Goal: Task Accomplishment & Management: Use online tool/utility

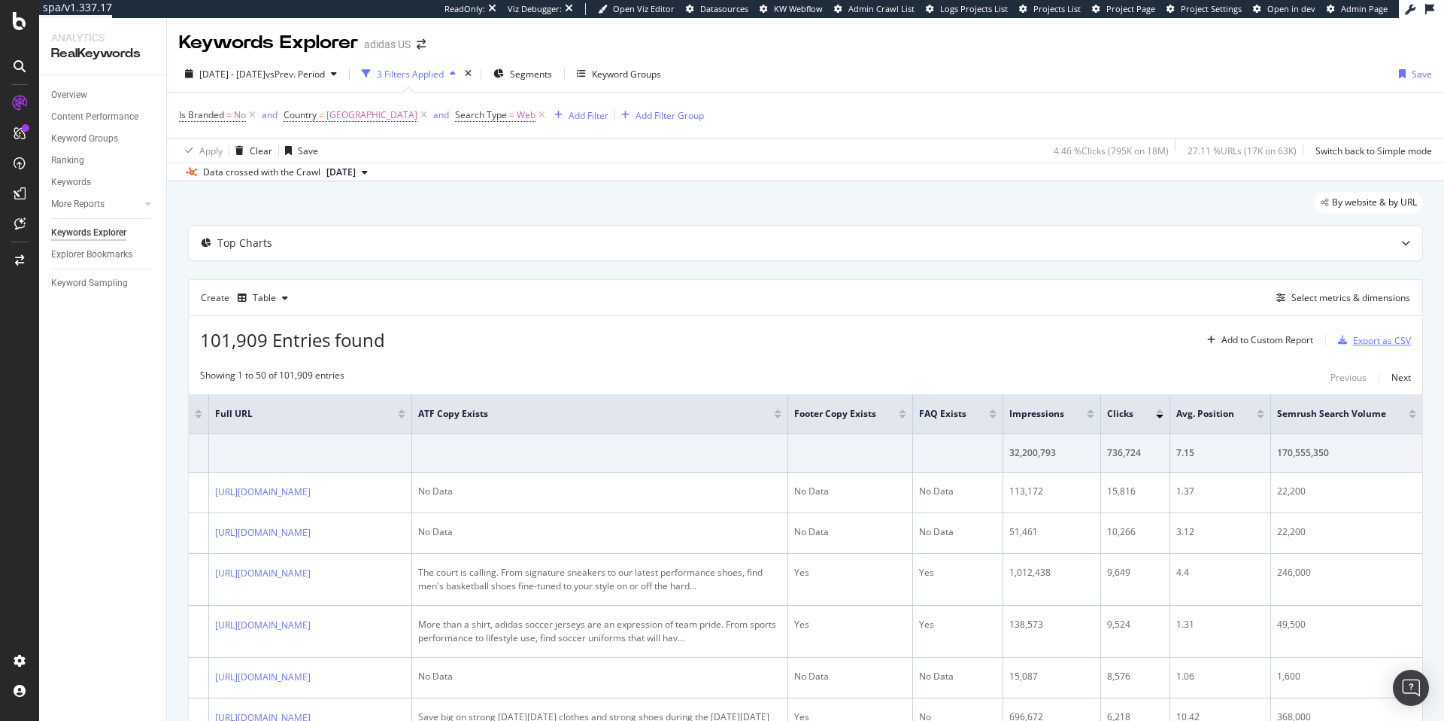
click at [1364, 339] on div "Export as CSV" at bounding box center [1382, 340] width 58 height 13
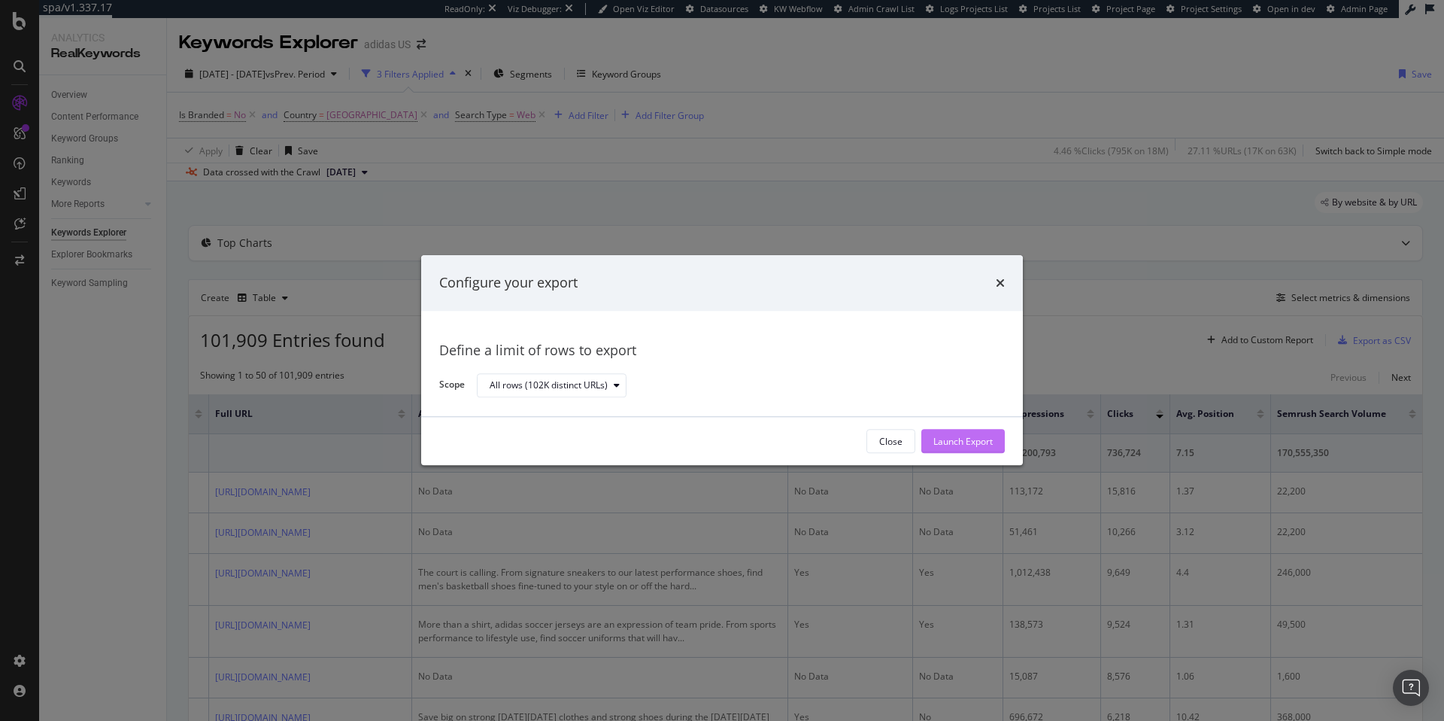
click at [980, 442] on div "Launch Export" at bounding box center [962, 441] width 59 height 13
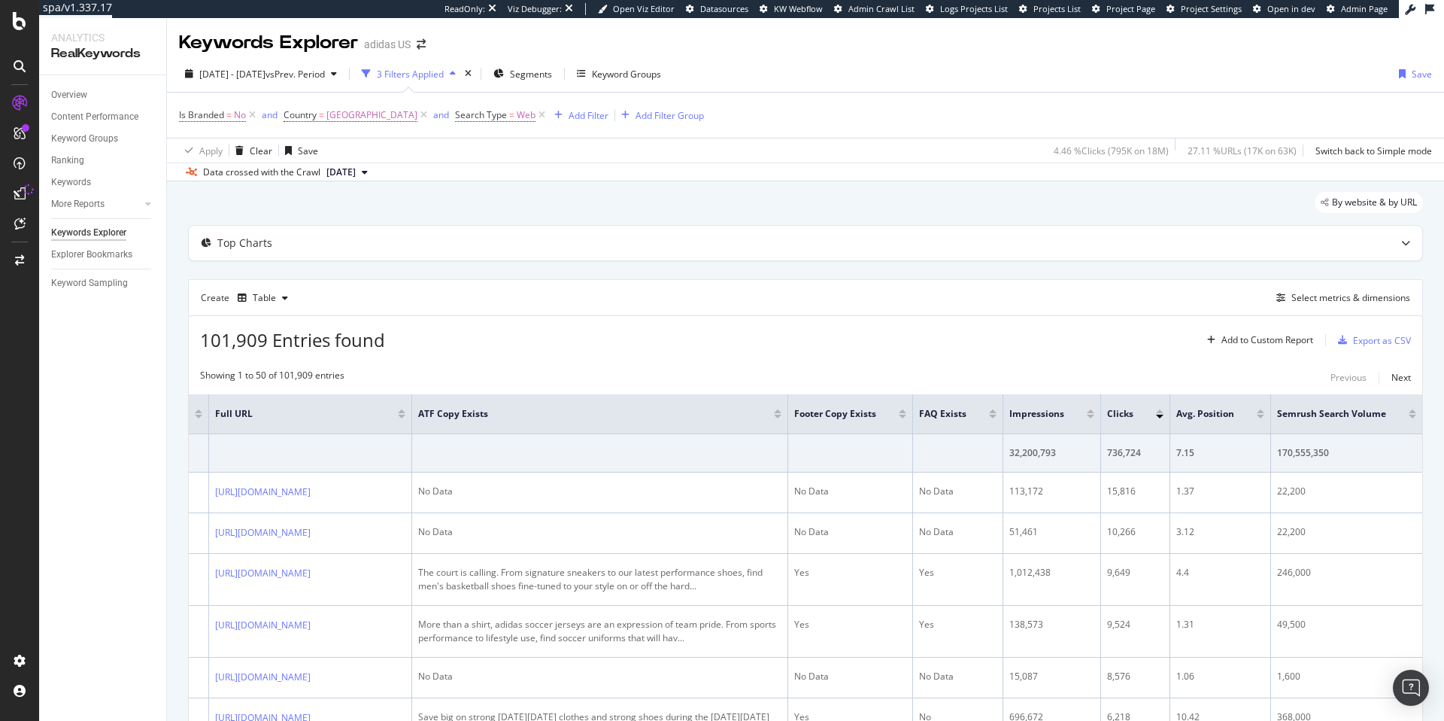
click at [1156, 417] on div at bounding box center [1160, 416] width 8 height 4
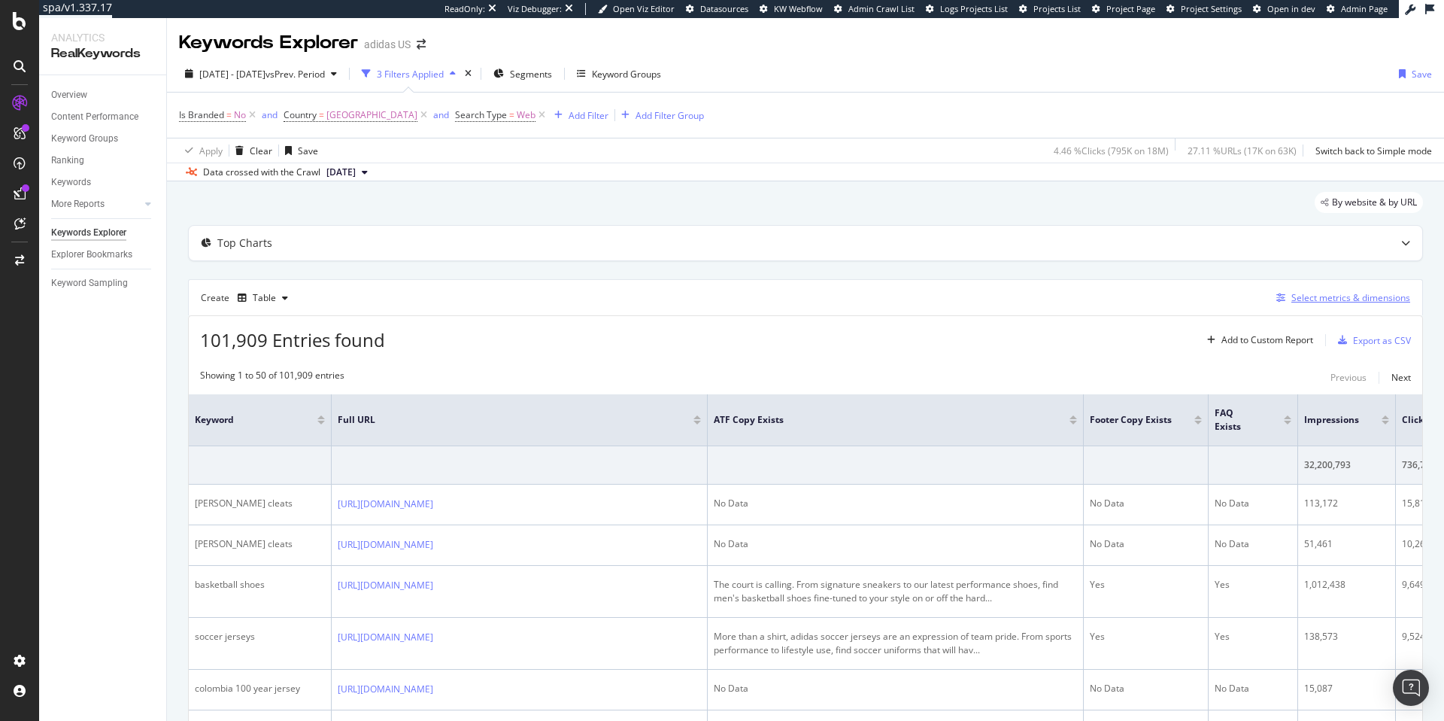
click at [1321, 300] on div "Select metrics & dimensions" at bounding box center [1350, 297] width 119 height 13
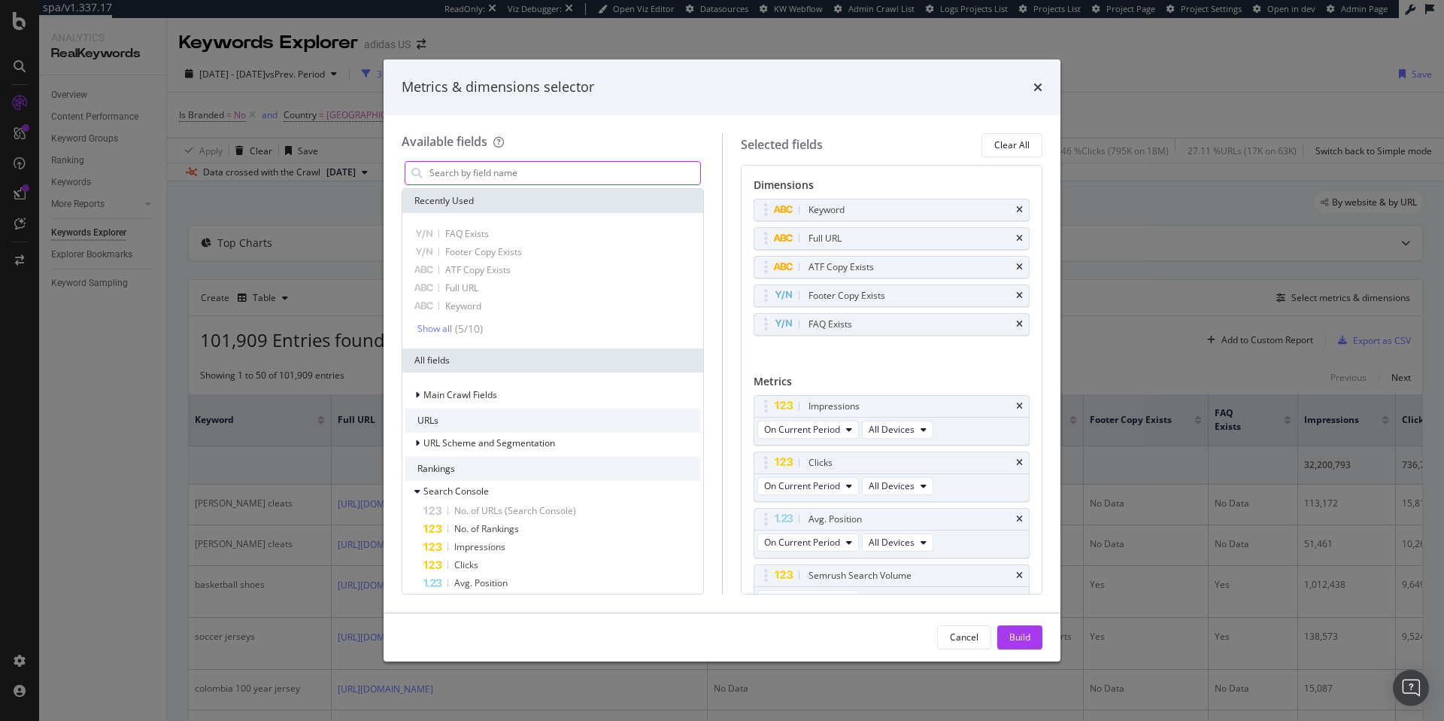
click at [501, 176] on input "modal" at bounding box center [564, 173] width 272 height 23
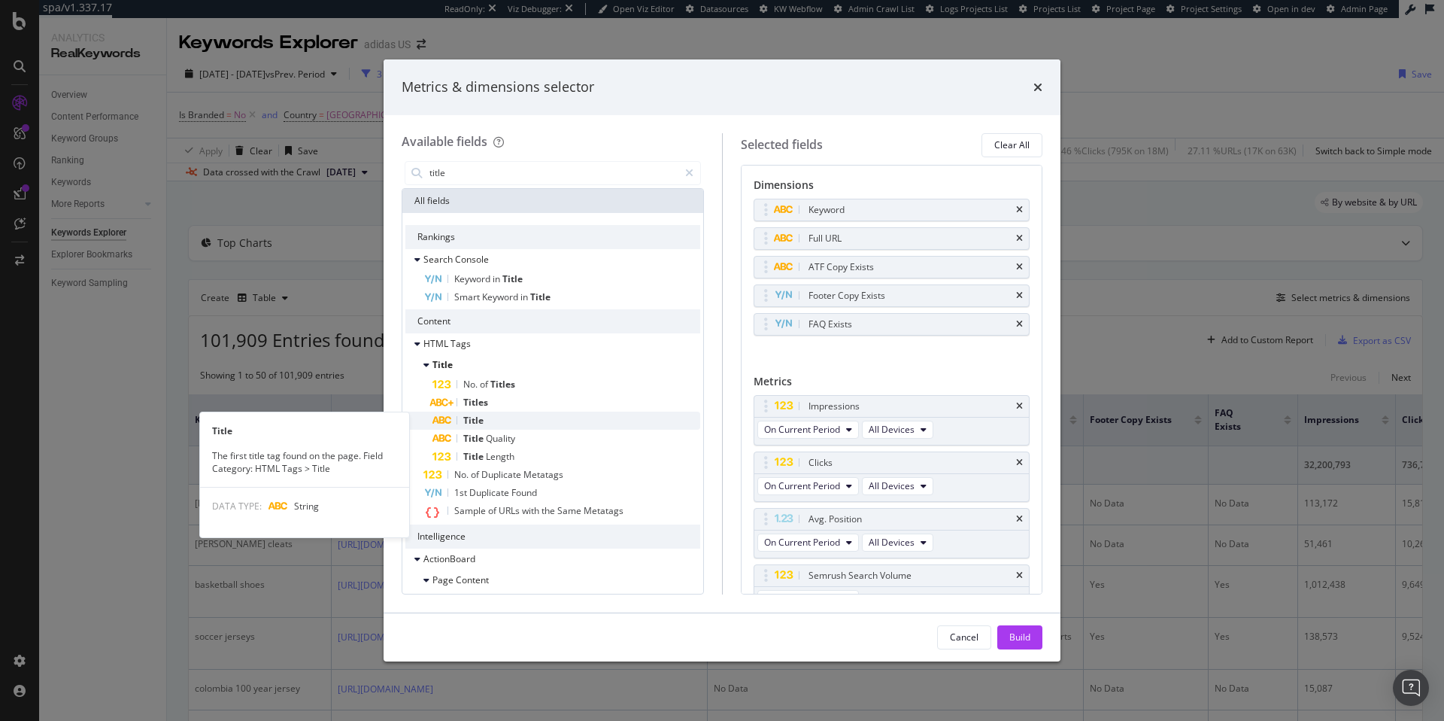
click at [482, 420] on span "Title" at bounding box center [473, 420] width 20 height 13
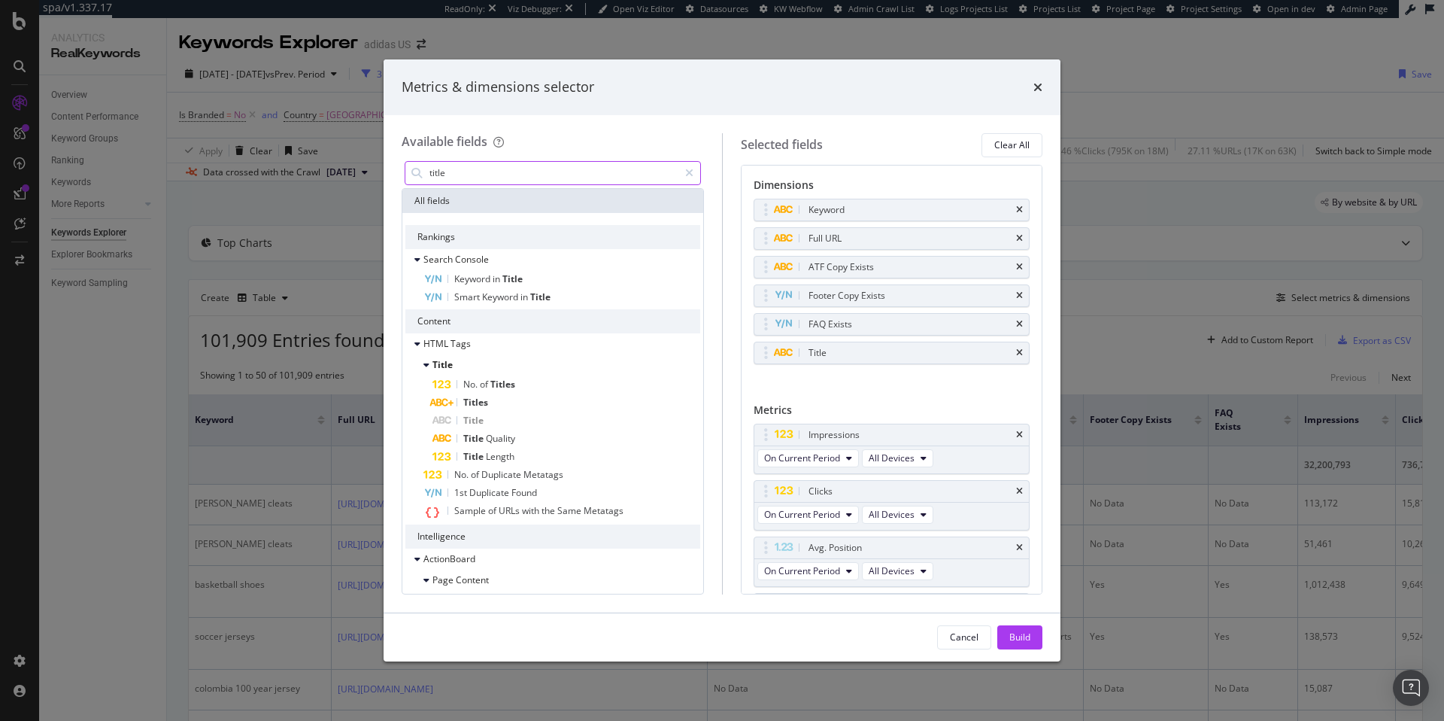
click at [447, 177] on input "title" at bounding box center [553, 173] width 250 height 23
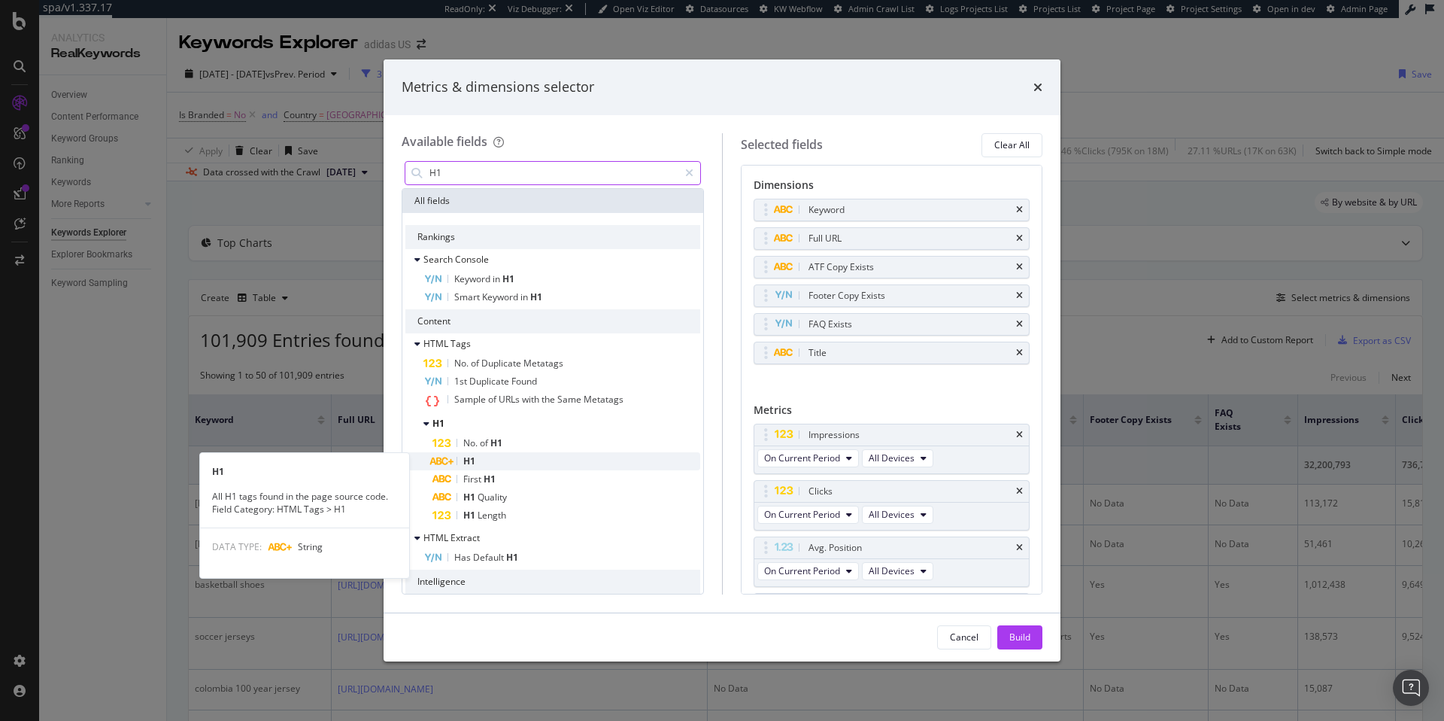
type input "H1"
click at [479, 458] on div "H1" at bounding box center [566, 461] width 268 height 18
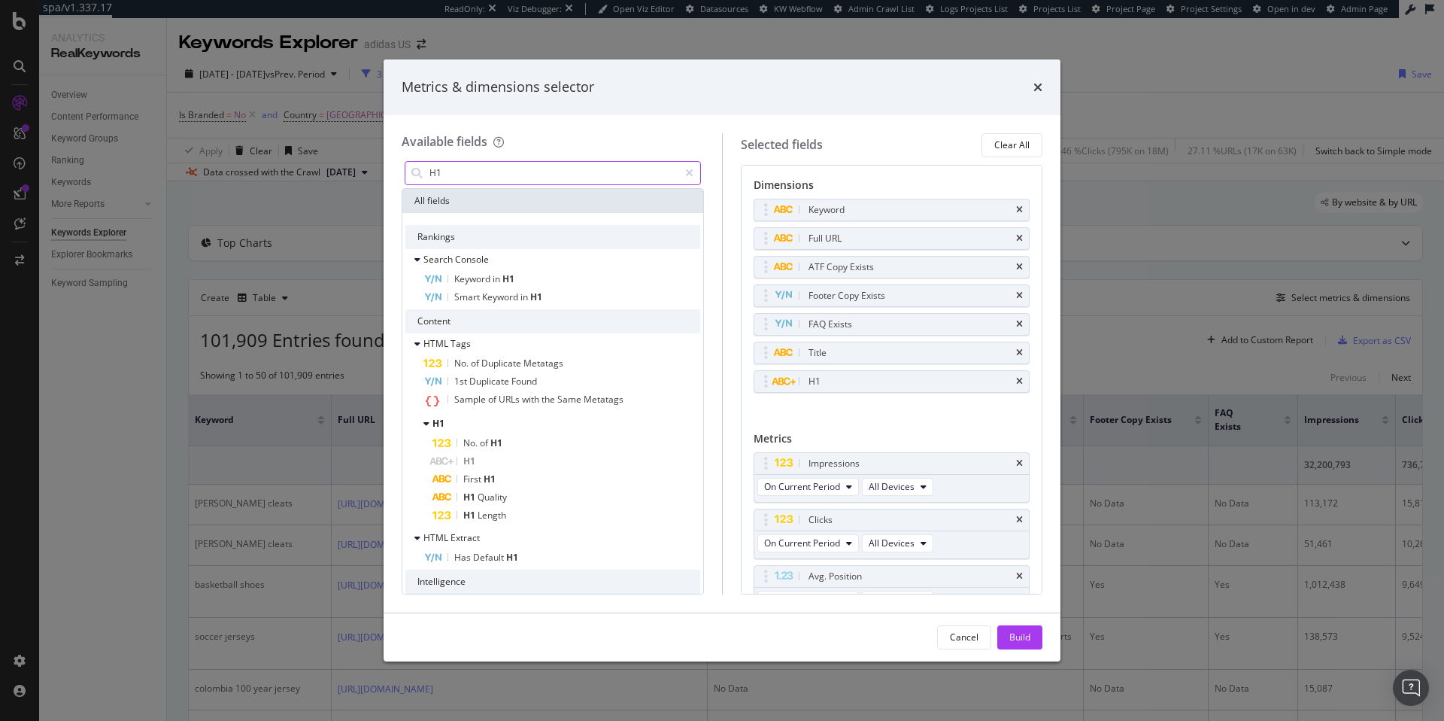
click at [454, 177] on input "H1" at bounding box center [553, 173] width 250 height 23
click at [1035, 642] on button "Build" at bounding box center [1019, 637] width 45 height 24
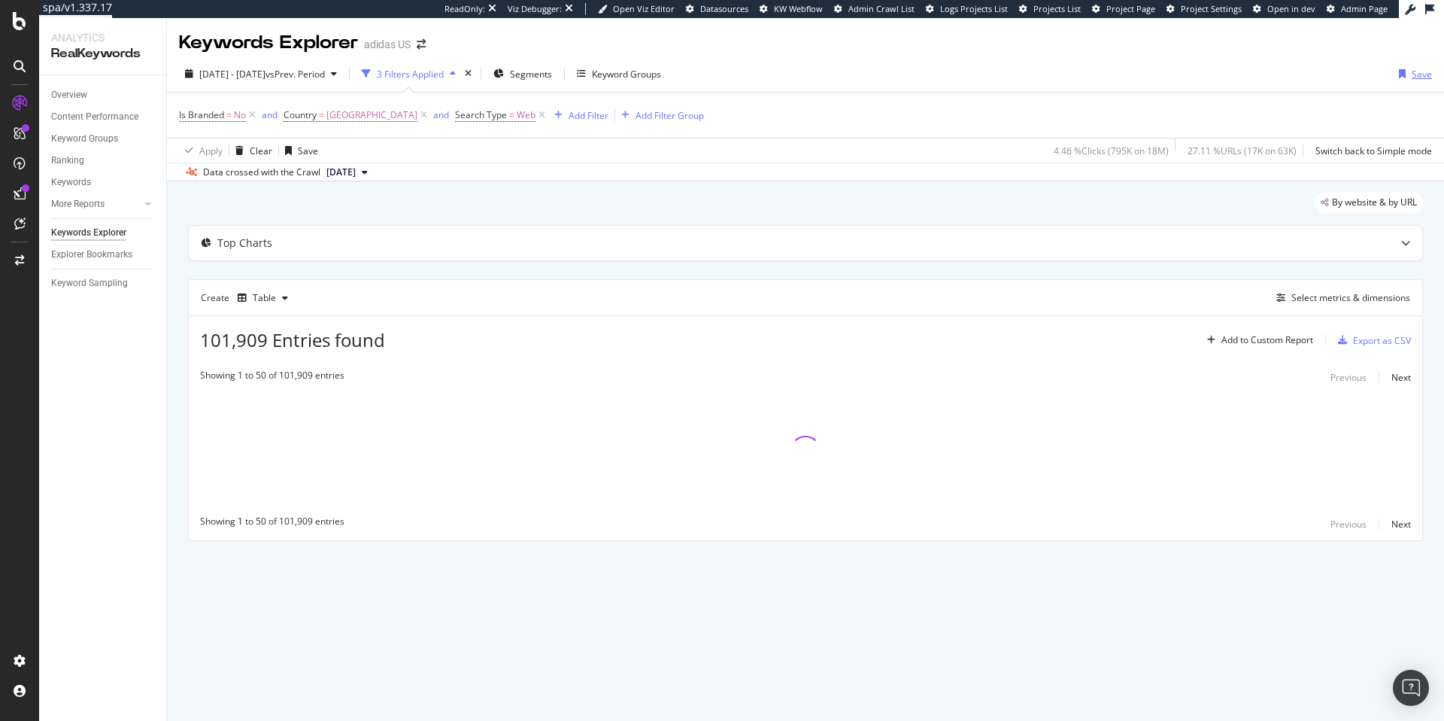
click at [1403, 73] on icon "button" at bounding box center [1402, 73] width 7 height 9
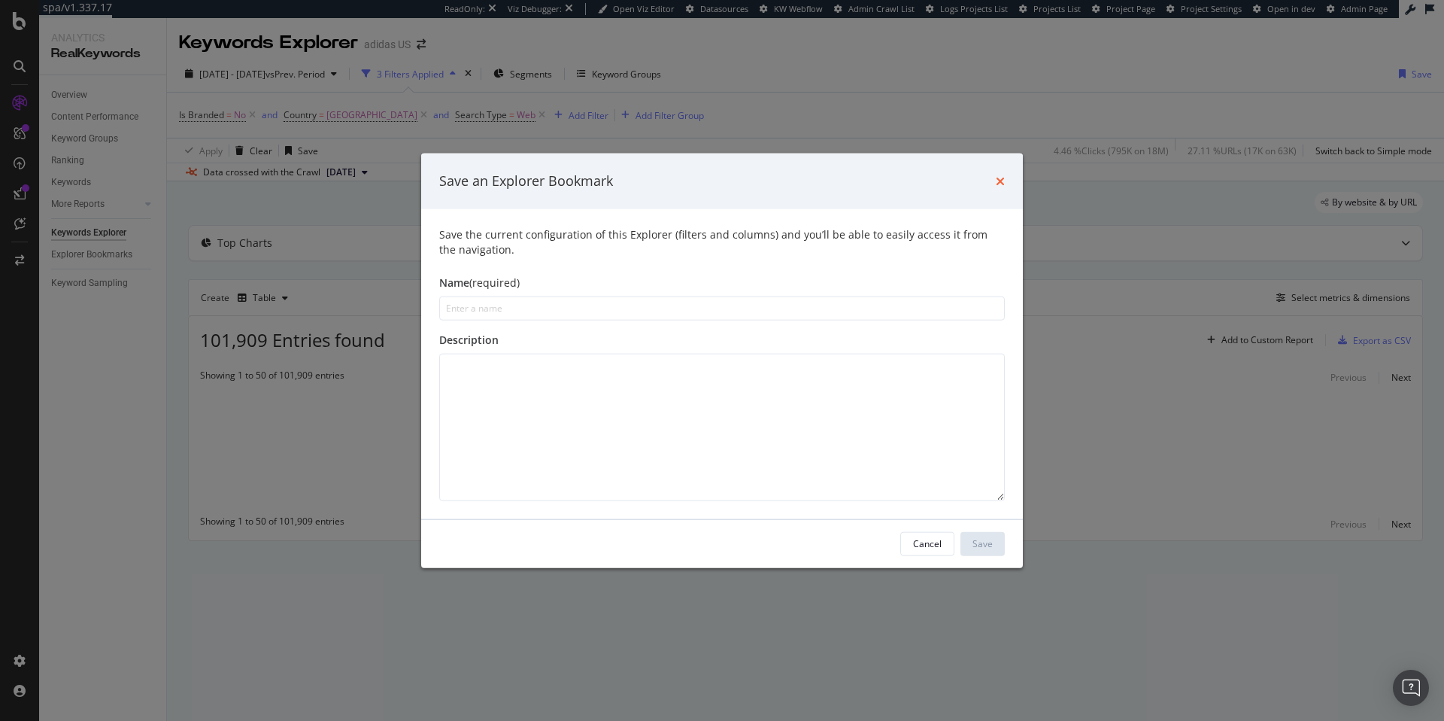
click at [1001, 181] on icon "times" at bounding box center [1000, 180] width 9 height 12
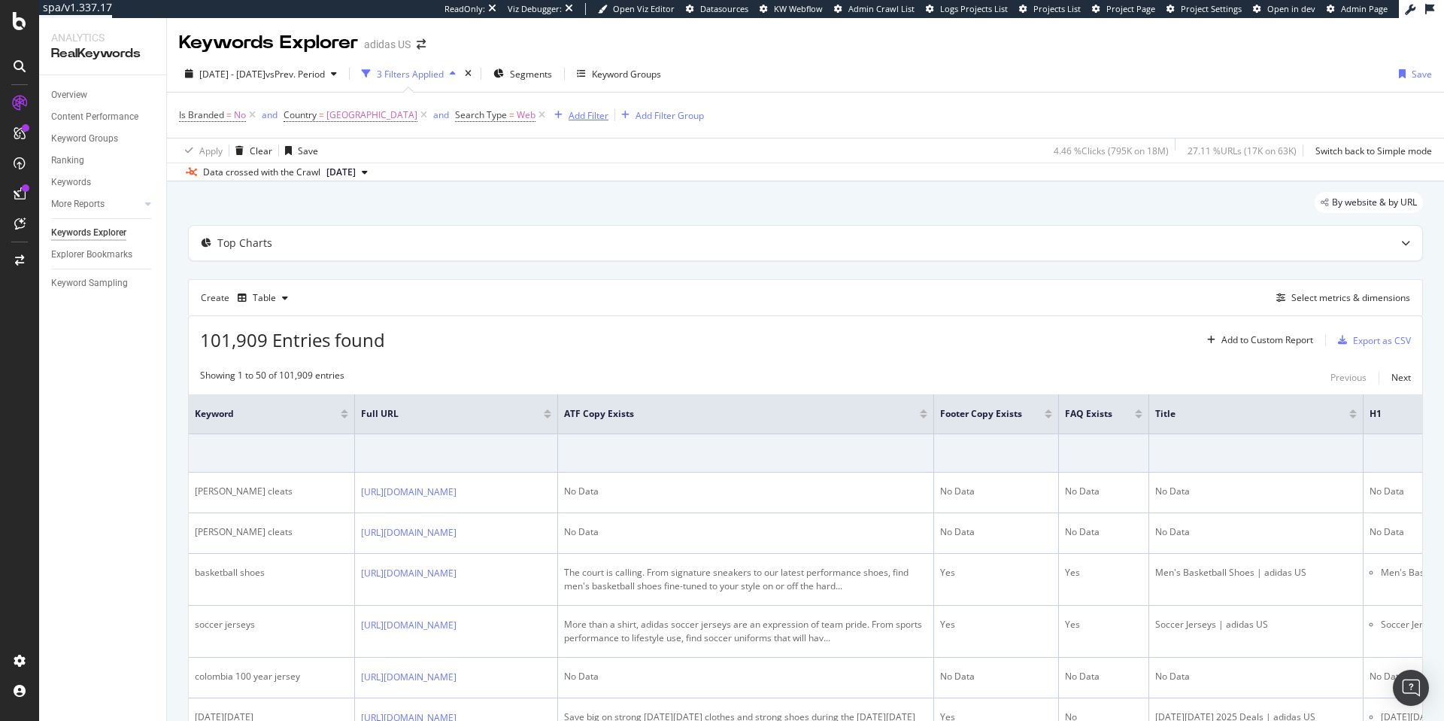
click at [608, 120] on div "Add Filter" at bounding box center [589, 115] width 40 height 13
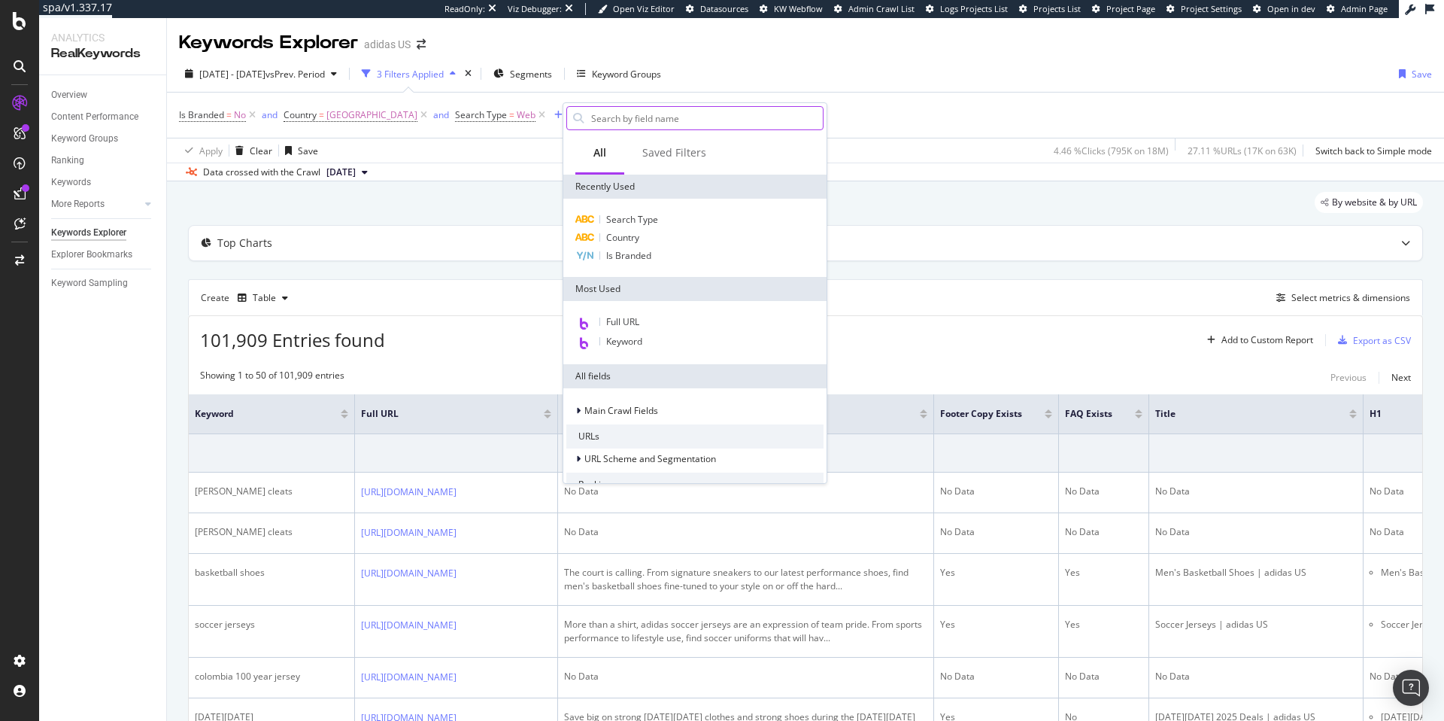
click at [615, 122] on input "text" at bounding box center [706, 118] width 233 height 23
type input "seg"
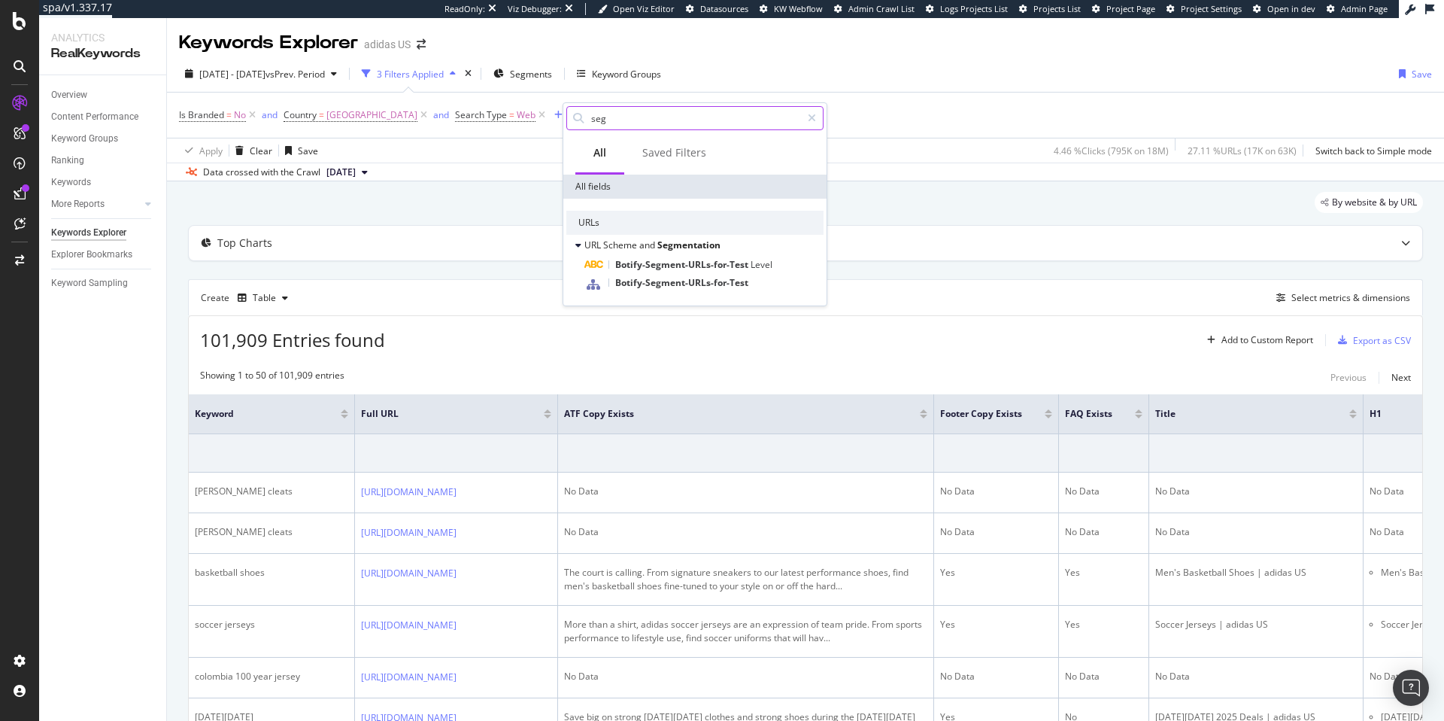
drag, startPoint x: 612, startPoint y: 121, endPoint x: 593, endPoint y: 118, distance: 19.8
click at [593, 118] on input "seg" at bounding box center [695, 118] width 211 height 23
type input "p"
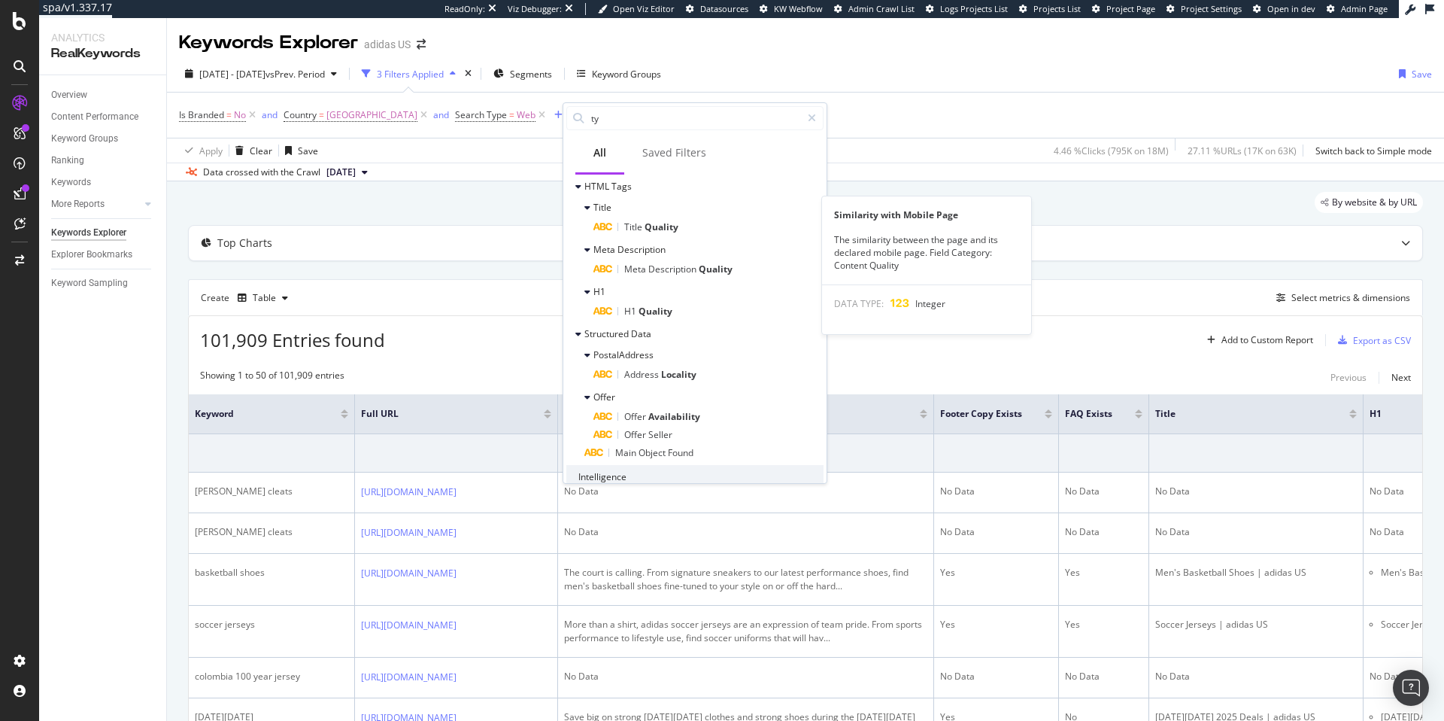
scroll to position [1715, 0]
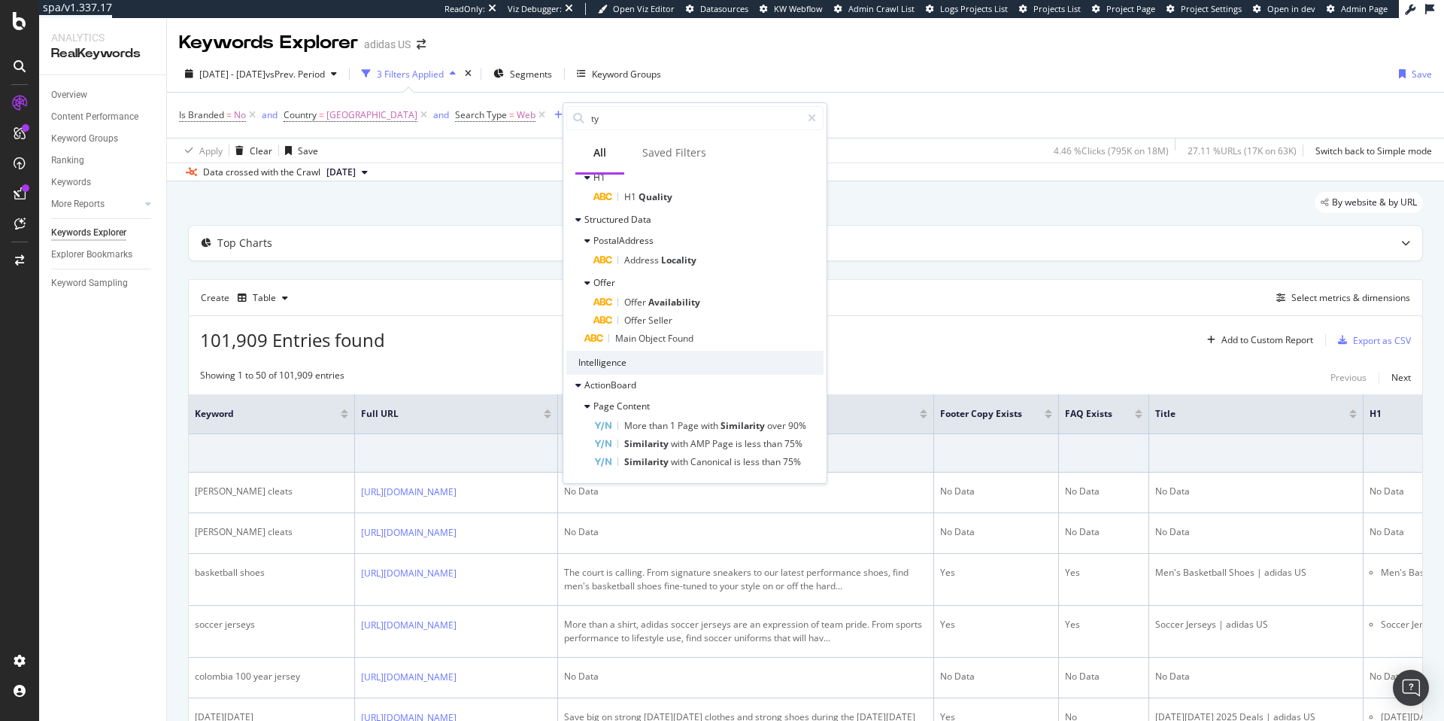
type input "ty"
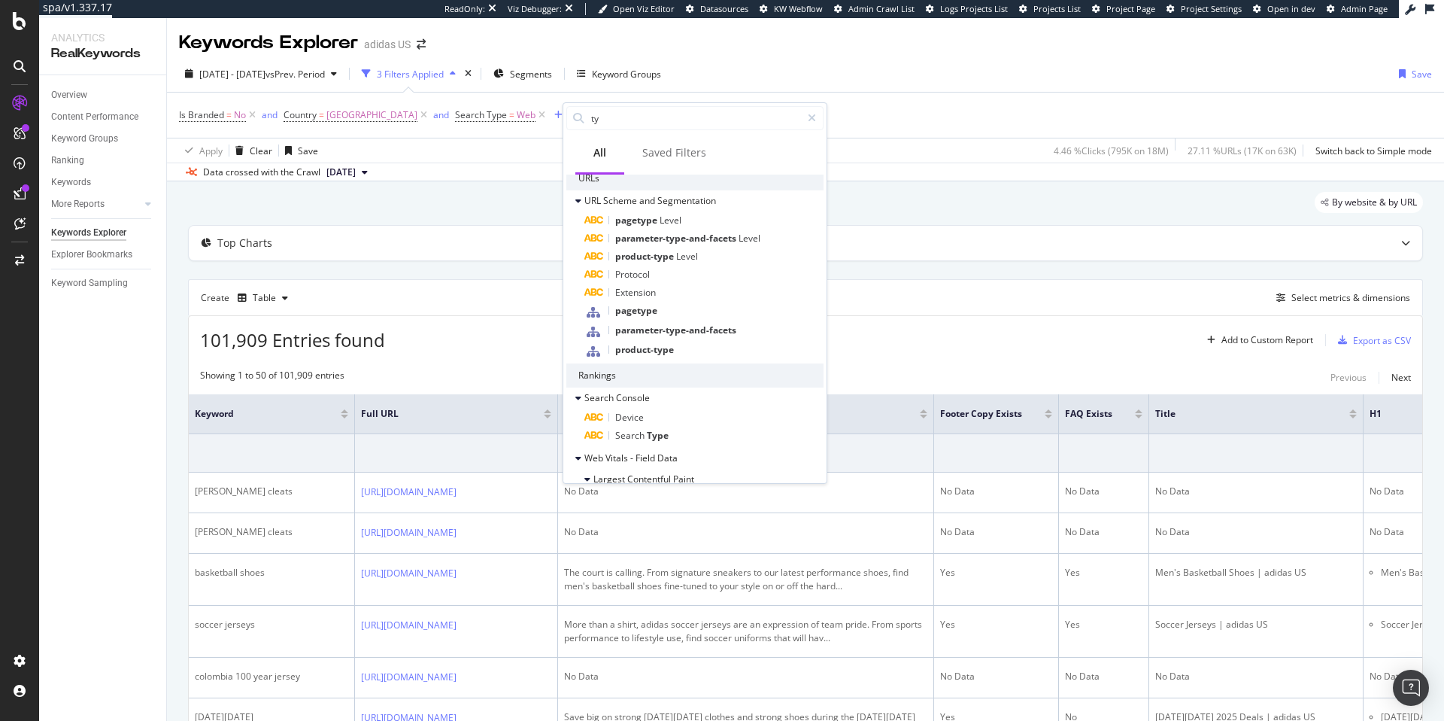
scroll to position [157, 0]
click at [655, 311] on span "pagetype" at bounding box center [636, 305] width 42 height 13
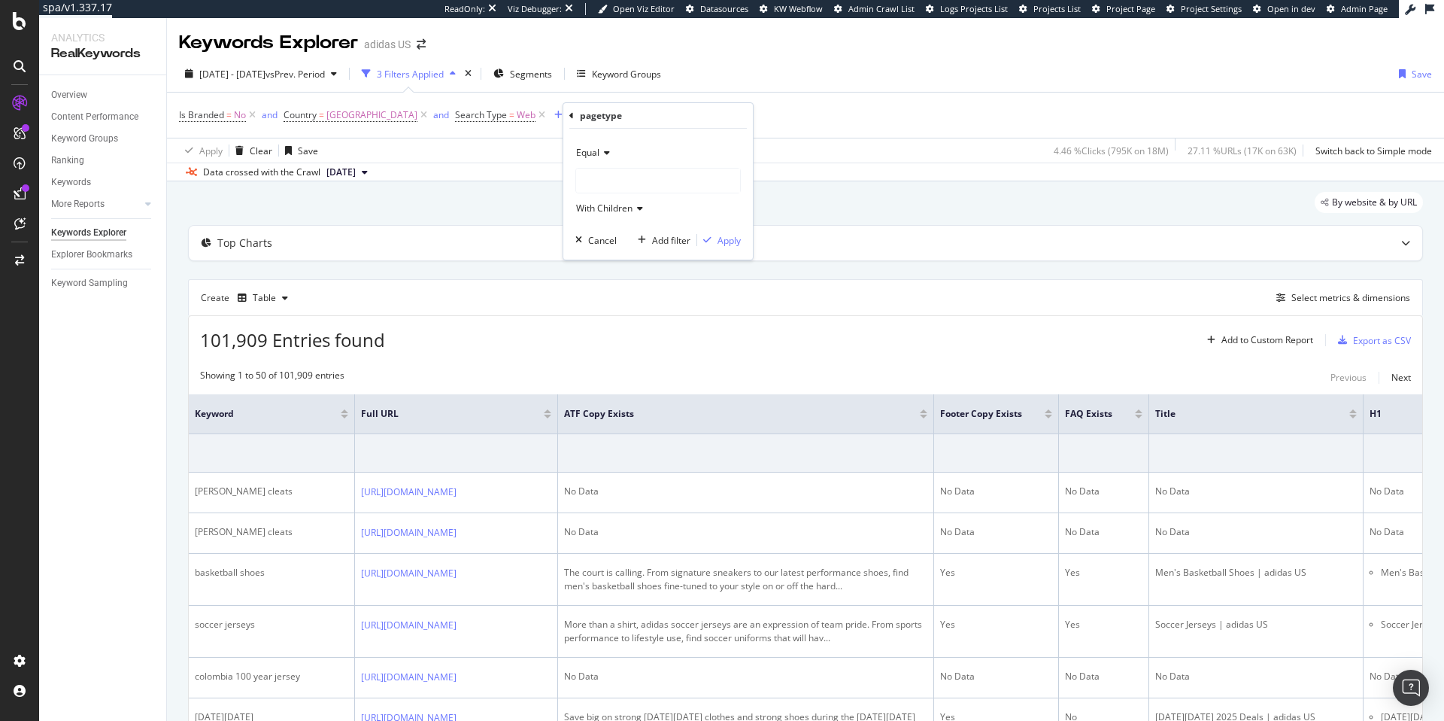
click at [661, 179] on div at bounding box center [658, 180] width 164 height 24
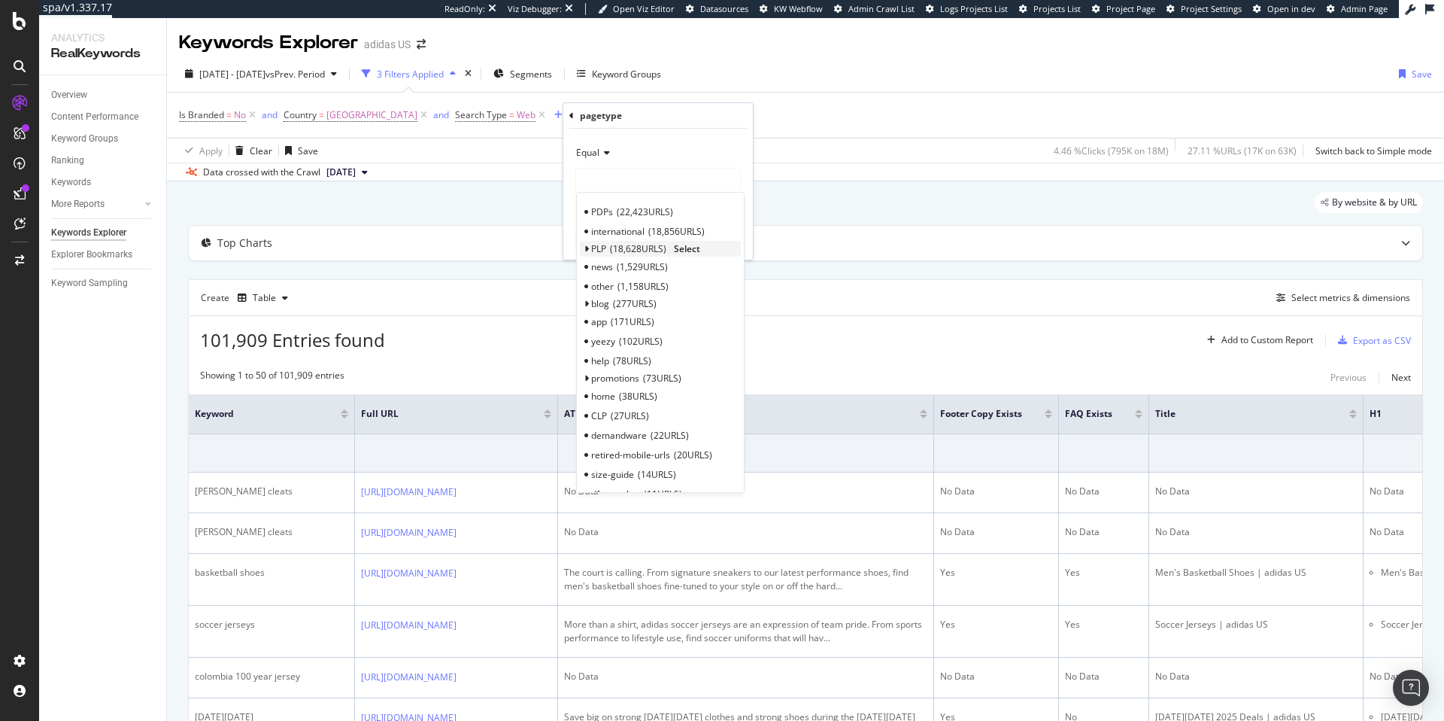
click at [611, 250] on span "18,628 URLS" at bounding box center [638, 248] width 56 height 13
click at [661, 245] on span "18,628 URLS" at bounding box center [638, 248] width 56 height 13
click at [684, 247] on span "Select" at bounding box center [687, 248] width 26 height 13
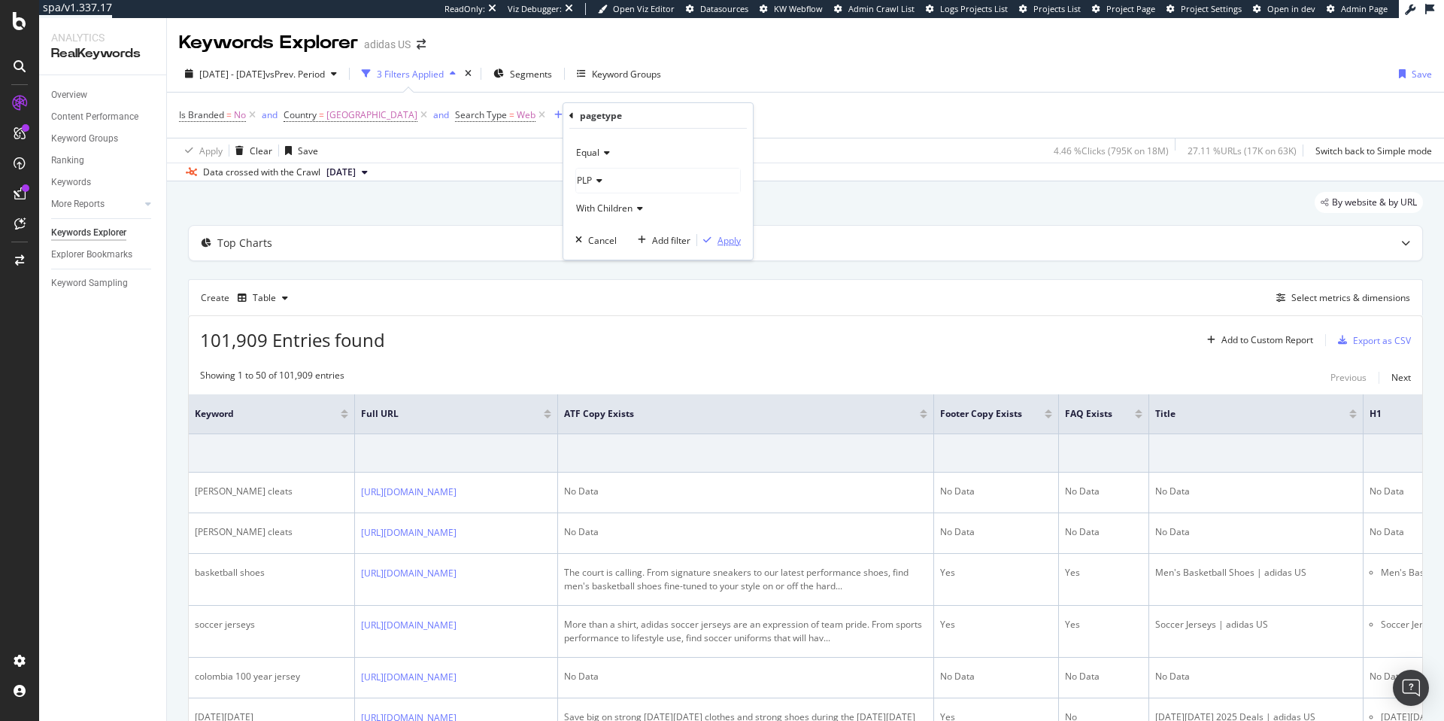
click at [733, 241] on div "Apply" at bounding box center [728, 240] width 23 height 13
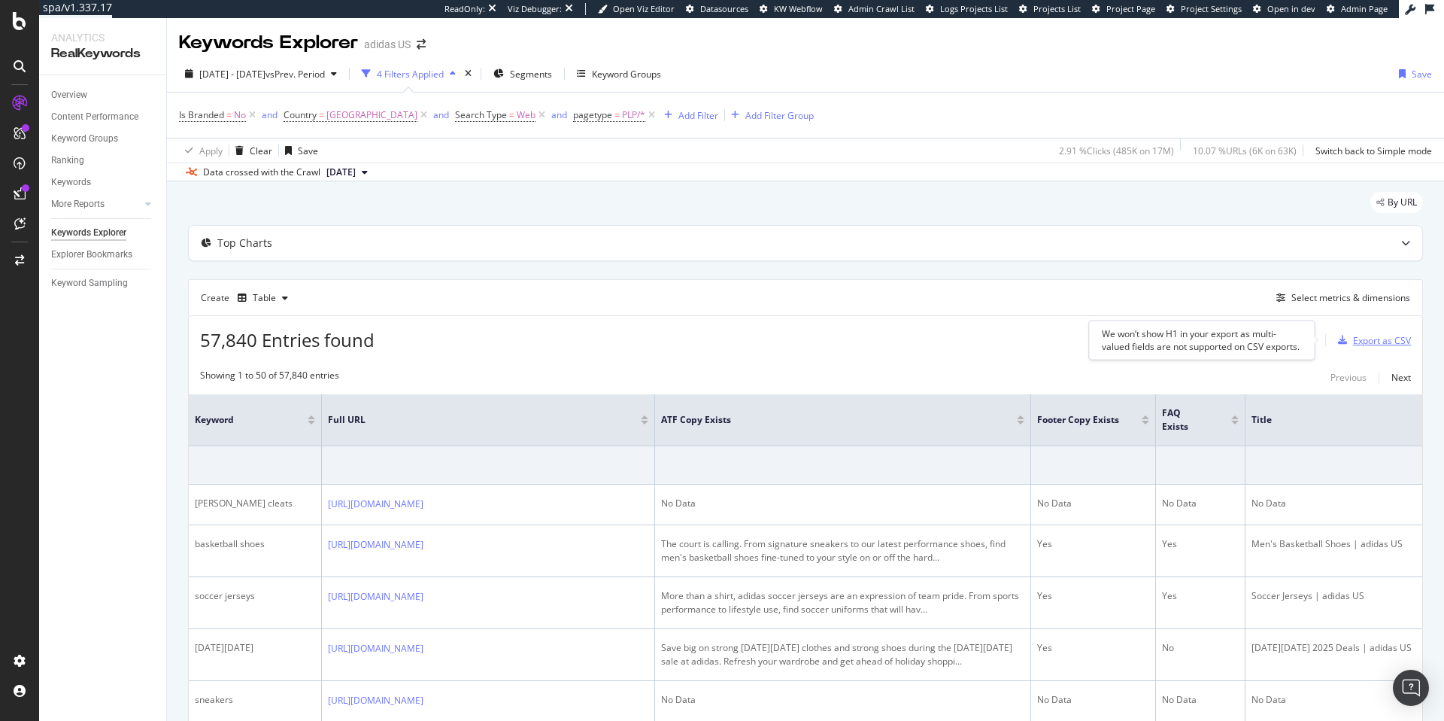
click at [1379, 344] on div "Export as CSV" at bounding box center [1382, 340] width 58 height 13
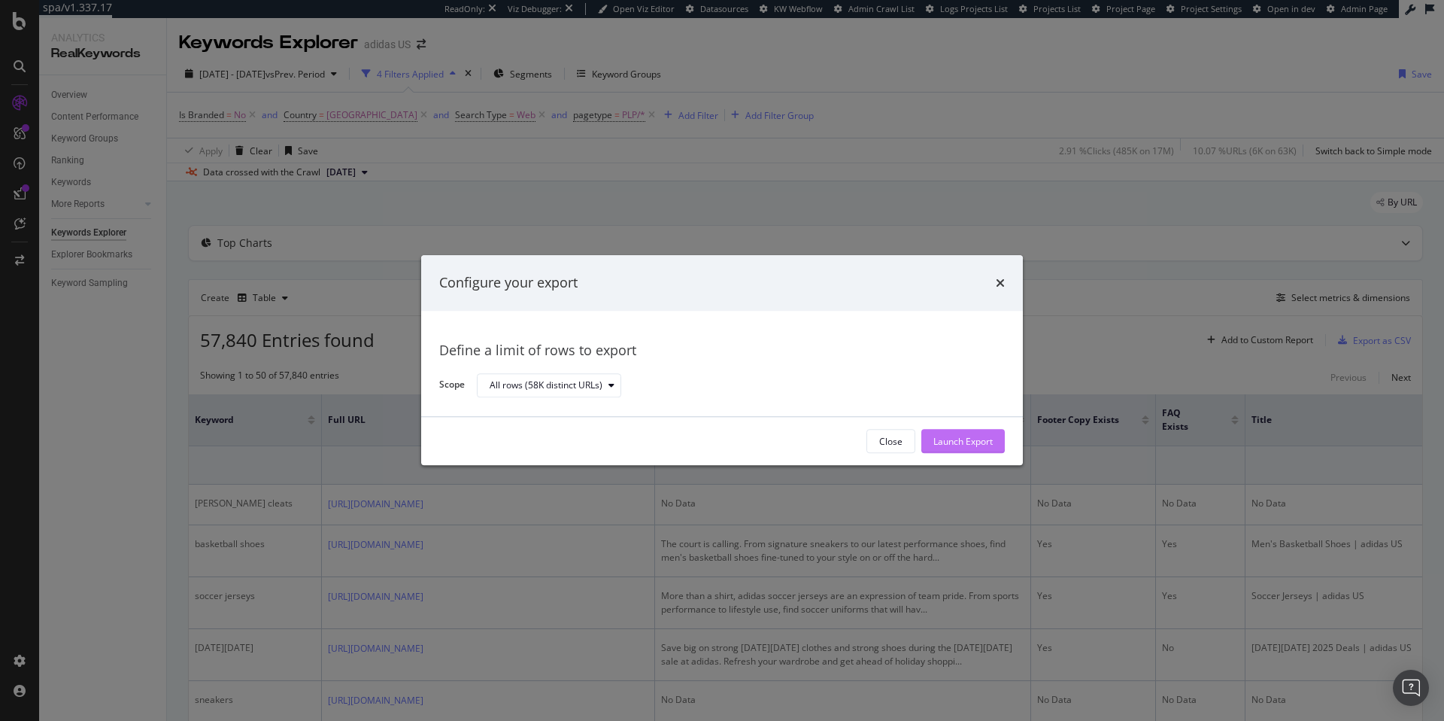
click at [972, 442] on div "Launch Export" at bounding box center [962, 441] width 59 height 13
